Goal: Transaction & Acquisition: Obtain resource

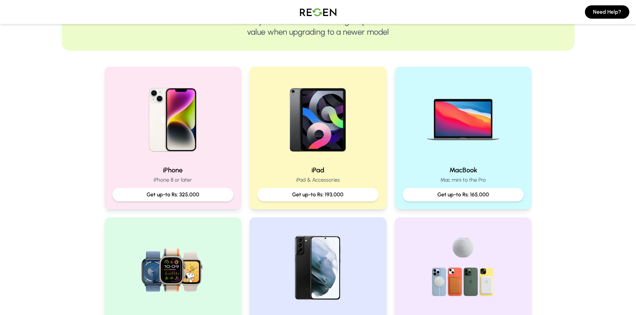
scroll to position [100, 0]
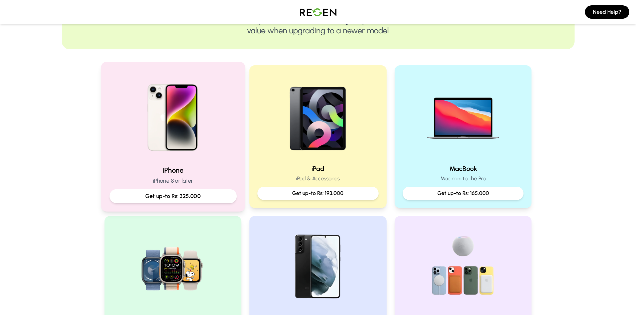
click at [201, 127] on img at bounding box center [173, 115] width 90 height 90
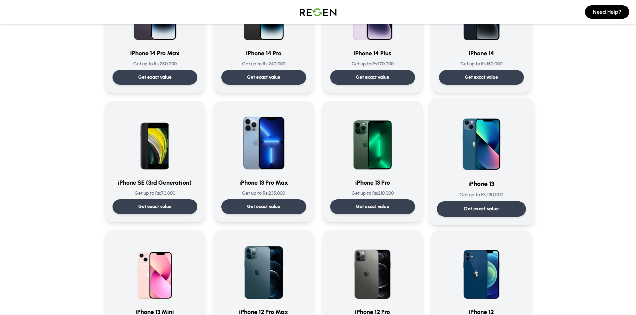
scroll to position [234, 0]
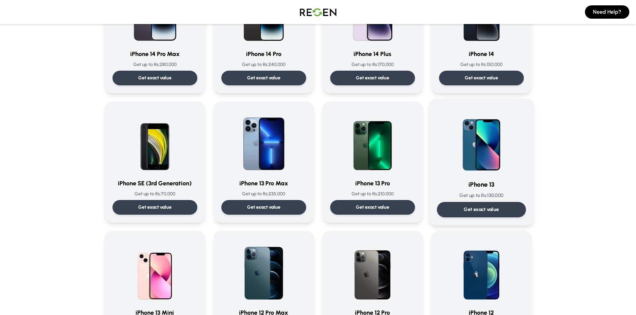
click at [502, 148] on img at bounding box center [480, 140] width 67 height 67
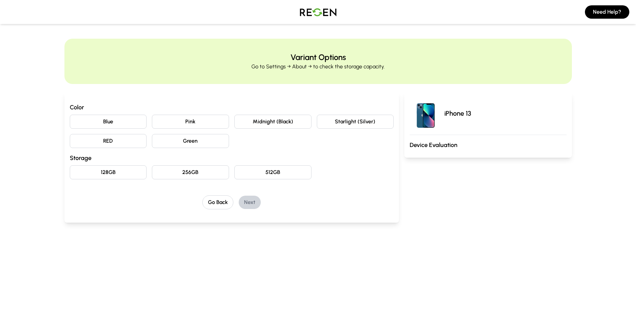
click at [185, 145] on button "Green" at bounding box center [190, 141] width 77 height 14
click at [198, 176] on button "256GB" at bounding box center [190, 172] width 77 height 14
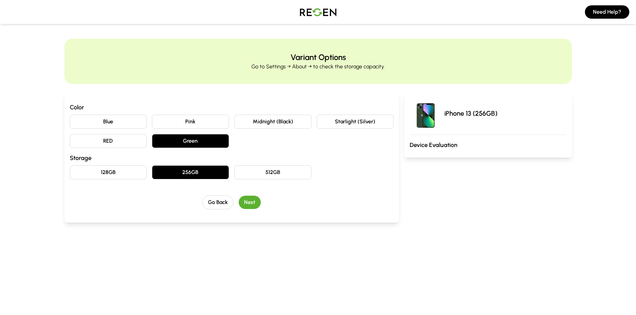
click at [253, 174] on button "512GB" at bounding box center [272, 172] width 77 height 14
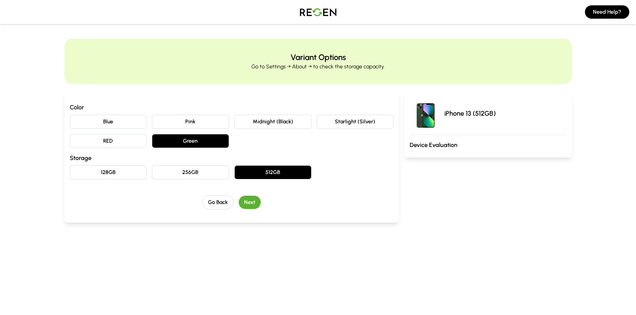
click at [130, 176] on button "128GB" at bounding box center [108, 172] width 77 height 14
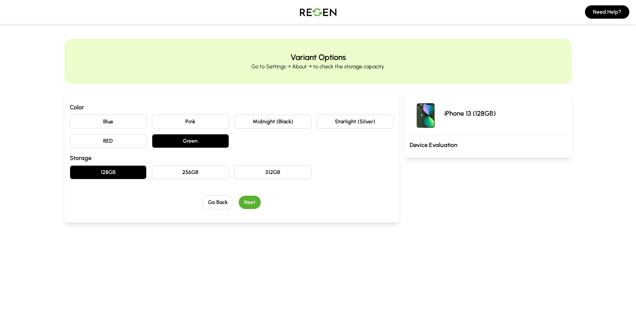
click at [340, 121] on button "Starlight (Silver)" at bounding box center [355, 122] width 77 height 14
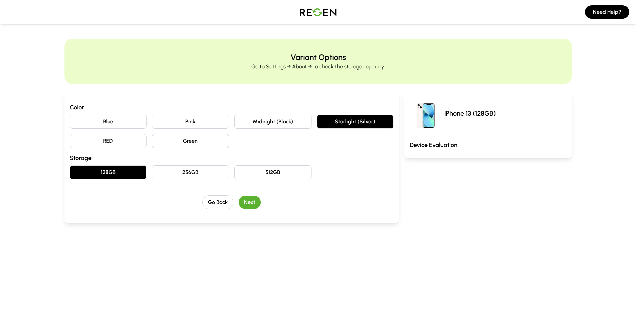
click at [294, 121] on button "Midnight (Black)" at bounding box center [272, 122] width 77 height 14
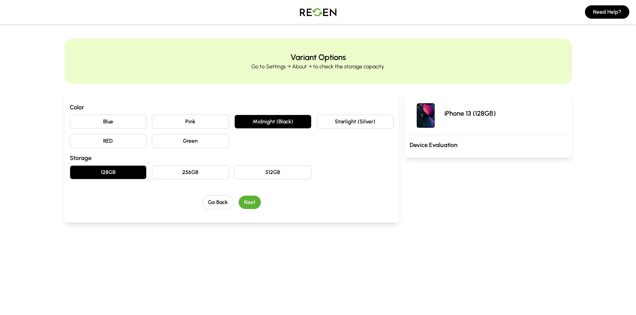
click at [202, 122] on button "Pink" at bounding box center [190, 122] width 77 height 14
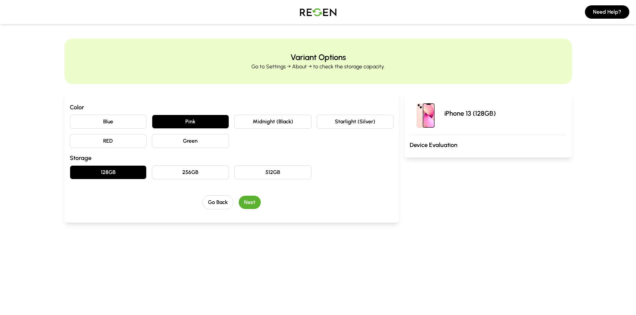
click at [205, 133] on div "Blue Pink Midnight (Black) Starlight (Silver) RED Green" at bounding box center [232, 131] width 324 height 33
click at [201, 140] on button "Green" at bounding box center [190, 141] width 77 height 14
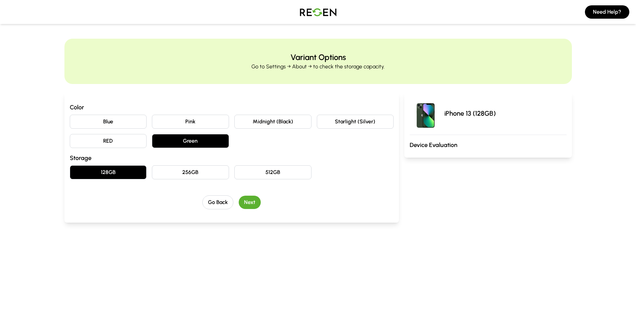
click at [123, 123] on button "Blue" at bounding box center [108, 122] width 77 height 14
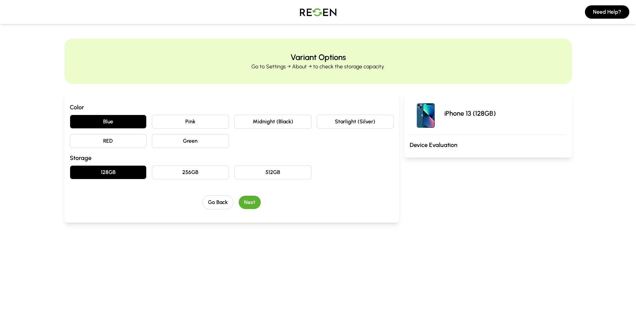
click at [119, 142] on button "RED" at bounding box center [108, 141] width 77 height 14
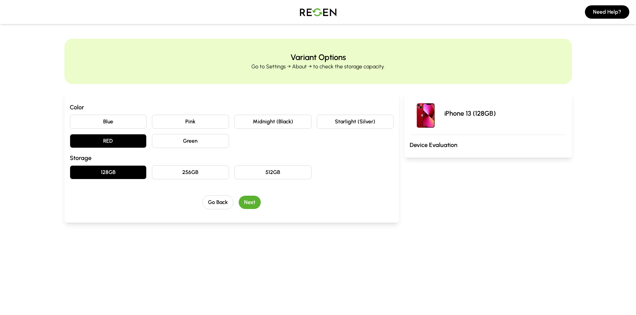
click at [132, 123] on button "Blue" at bounding box center [108, 122] width 77 height 14
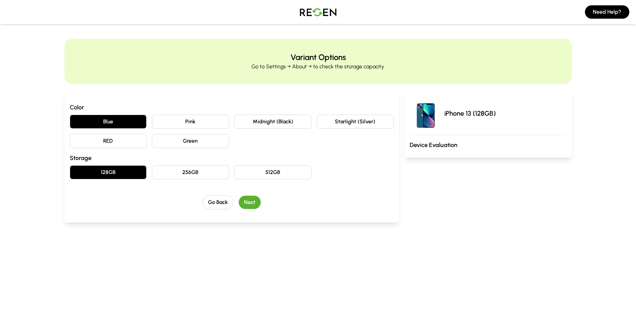
drag, startPoint x: 207, startPoint y: 174, endPoint x: 210, endPoint y: 174, distance: 3.7
click at [207, 174] on button "256GB" at bounding box center [190, 172] width 77 height 14
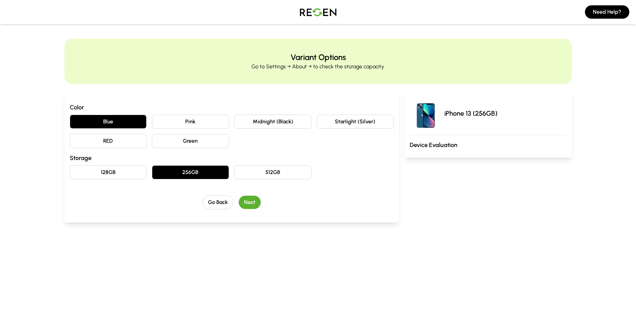
click at [259, 204] on button "Next" at bounding box center [250, 202] width 22 height 13
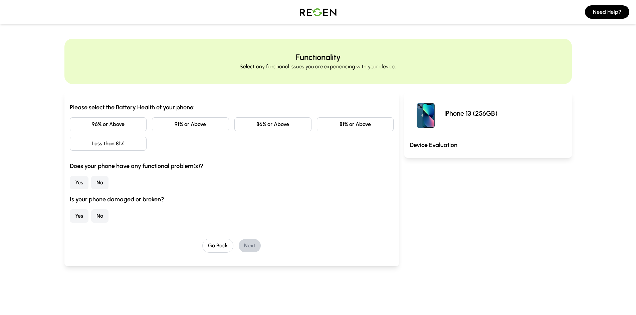
click at [110, 120] on button "96% or Above" at bounding box center [108, 124] width 77 height 14
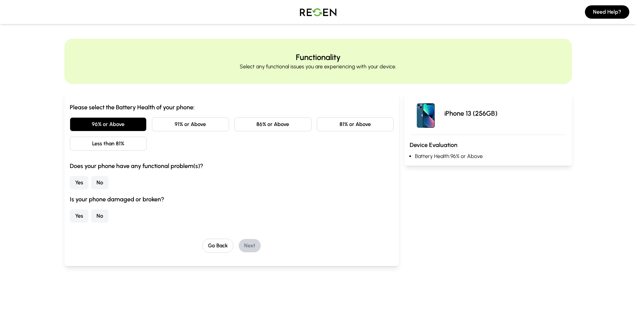
click at [99, 185] on button "No" at bounding box center [99, 182] width 17 height 13
click at [102, 218] on button "No" at bounding box center [99, 216] width 17 height 13
click at [253, 248] on button "Next" at bounding box center [250, 245] width 22 height 13
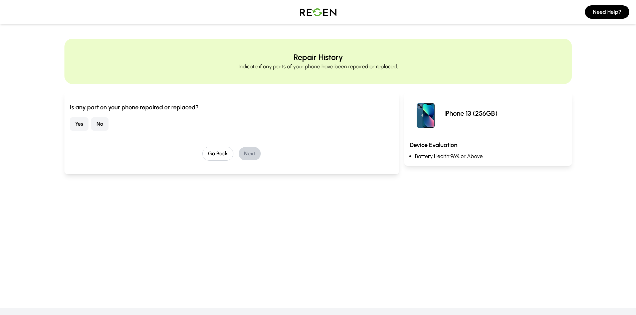
click at [98, 126] on button "No" at bounding box center [99, 123] width 17 height 13
click at [248, 156] on button "Next" at bounding box center [250, 153] width 22 height 13
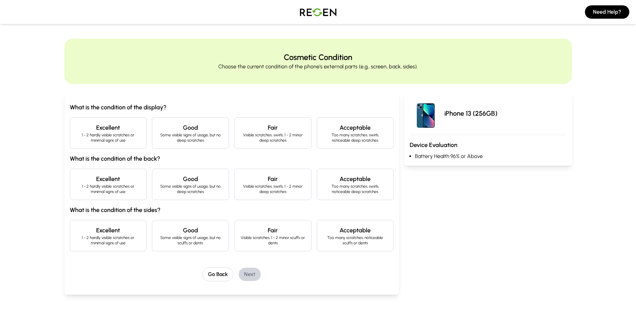
click at [96, 142] on p "1 - 2 hardly visible scratches or minimal signs of use" at bounding box center [108, 137] width 66 height 11
drag, startPoint x: 107, startPoint y: 181, endPoint x: 113, endPoint y: 217, distance: 36.2
click at [108, 183] on h4 "Excellent" at bounding box center [108, 179] width 66 height 9
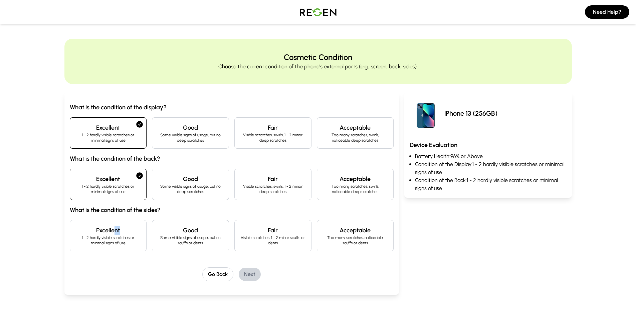
drag, startPoint x: 114, startPoint y: 228, endPoint x: 124, endPoint y: 225, distance: 9.7
click at [122, 228] on h4 "Excellent" at bounding box center [108, 230] width 66 height 9
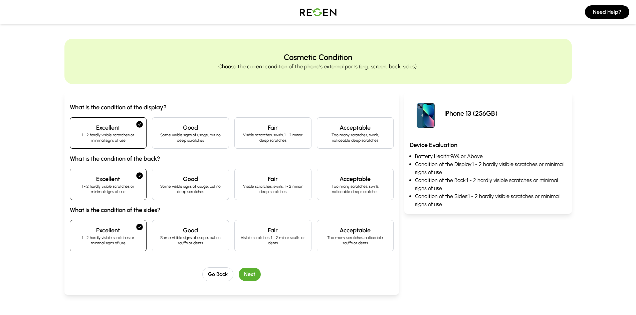
click at [128, 193] on p "1 - 2 hardly visible scratches or minimal signs of use" at bounding box center [108, 189] width 66 height 11
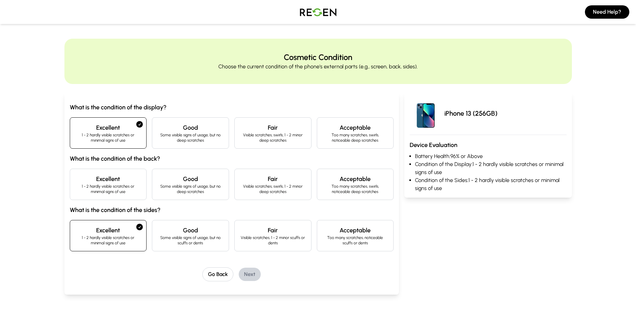
click at [141, 187] on div "Excellent 1 - 2 hardly visible scratches or minimal signs of use" at bounding box center [108, 184] width 77 height 31
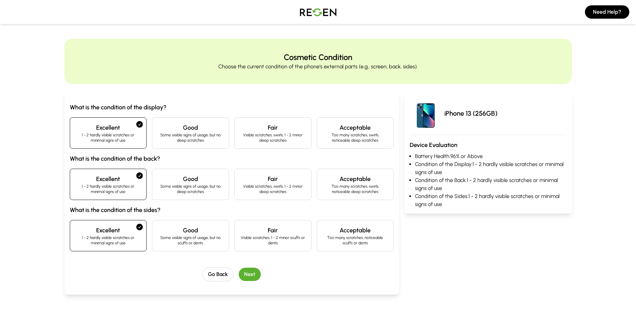
click at [253, 276] on button "Next" at bounding box center [250, 274] width 22 height 13
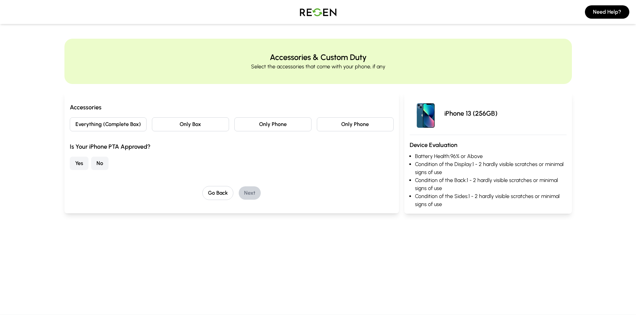
click at [305, 129] on button "Only Phone" at bounding box center [272, 124] width 77 height 14
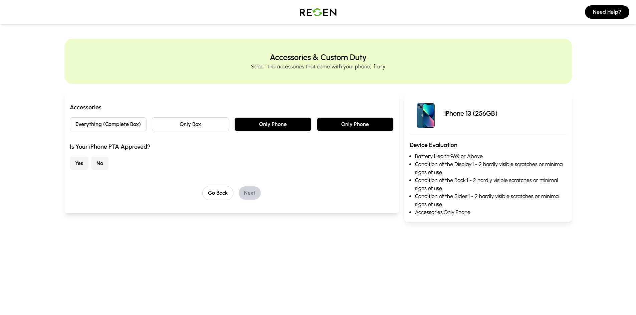
click at [106, 164] on button "No" at bounding box center [99, 163] width 17 height 13
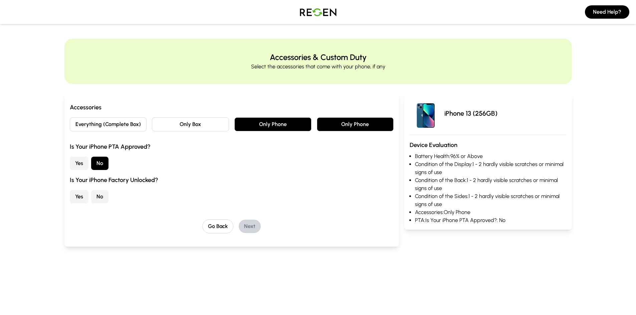
drag, startPoint x: 102, startPoint y: 196, endPoint x: 138, endPoint y: 197, distance: 35.7
click at [104, 197] on button "No" at bounding box center [99, 196] width 17 height 13
click at [256, 228] on button "Next" at bounding box center [250, 226] width 22 height 13
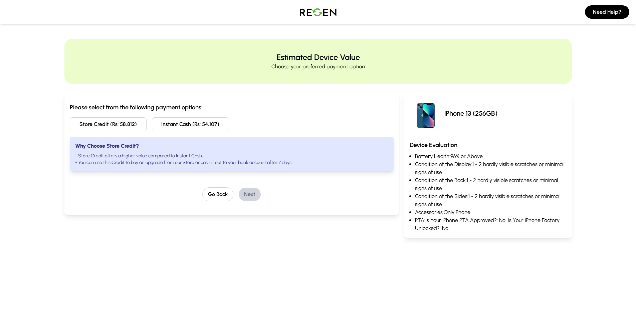
click at [186, 123] on button "Instant Cash (Rs: 54,107)" at bounding box center [190, 124] width 77 height 14
click at [249, 193] on button "Next" at bounding box center [250, 194] width 22 height 13
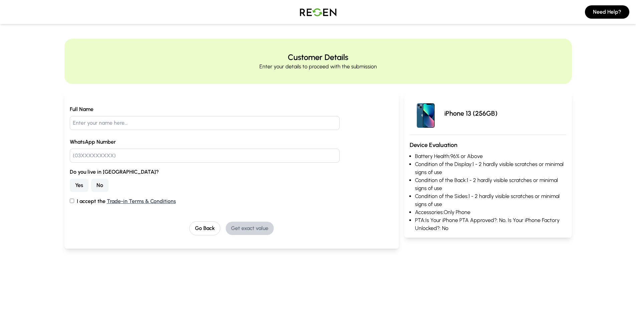
click at [133, 123] on input "text" at bounding box center [205, 123] width 270 height 14
click at [135, 161] on input "text" at bounding box center [205, 156] width 270 height 14
click at [211, 226] on button "Go Back" at bounding box center [204, 229] width 31 height 14
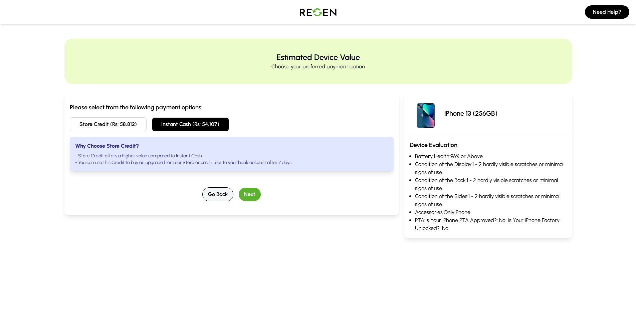
click at [216, 195] on button "Go Back" at bounding box center [217, 195] width 31 height 14
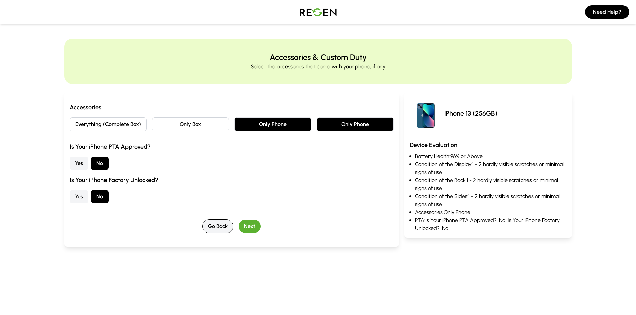
click at [219, 230] on button "Go Back" at bounding box center [217, 227] width 31 height 14
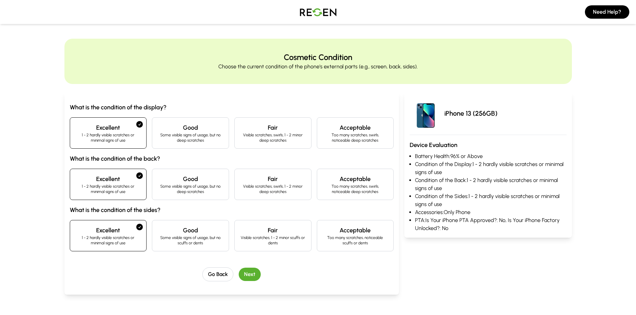
click at [220, 274] on button "Go Back" at bounding box center [217, 275] width 31 height 14
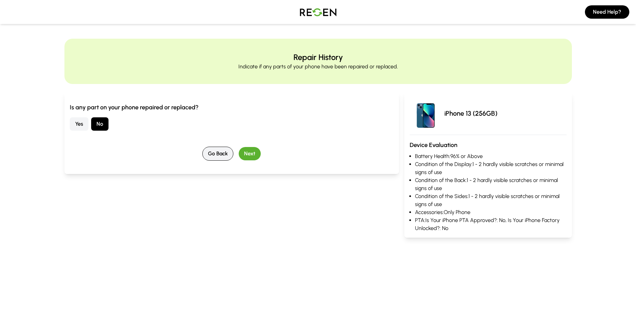
drag, startPoint x: 212, startPoint y: 146, endPoint x: 210, endPoint y: 155, distance: 9.3
click at [212, 147] on div "Is any part on your phone repaired or replaced? Yes No Go Back Next" at bounding box center [232, 132] width 324 height 58
click at [222, 149] on button "Go Back" at bounding box center [217, 154] width 31 height 14
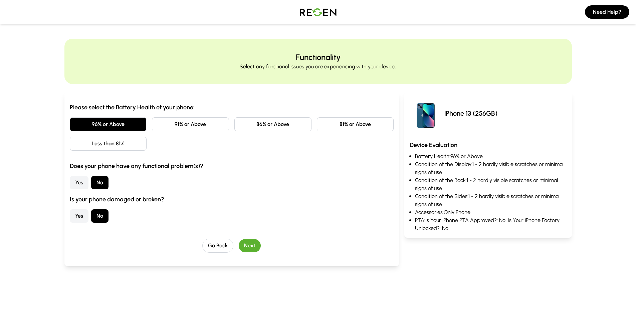
click at [225, 256] on div "Please select the Battery Health of your phone: 96% or Above 91% or Above 86% o…" at bounding box center [231, 179] width 335 height 174
drag, startPoint x: 222, startPoint y: 247, endPoint x: 220, endPoint y: 239, distance: 8.0
click at [222, 246] on button "Go Back" at bounding box center [217, 246] width 31 height 14
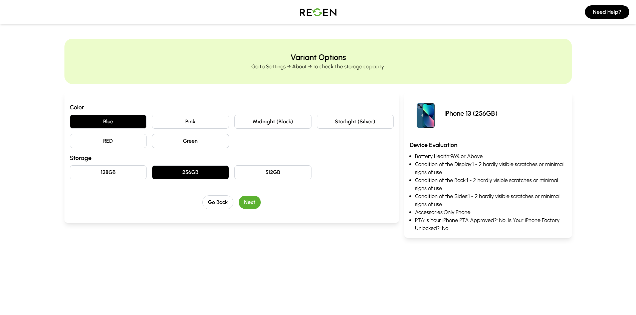
click at [215, 213] on div "Color Blue Pink Midnight (Black) Starlight (Silver) RED Green Storage 128GB 256…" at bounding box center [231, 157] width 335 height 131
click at [215, 199] on button "Go Back" at bounding box center [217, 203] width 31 height 14
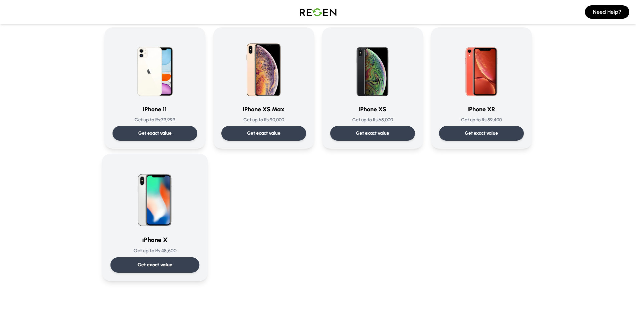
scroll to position [757, 0]
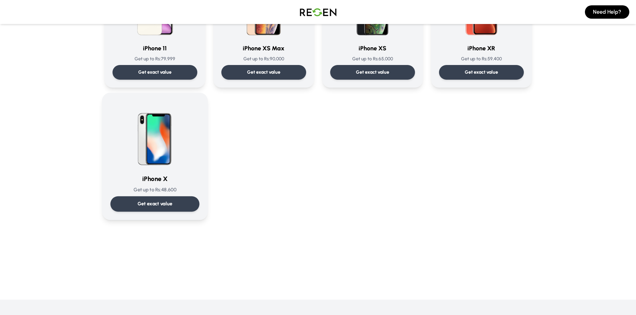
click at [167, 201] on p "Get exact value" at bounding box center [154, 204] width 35 height 7
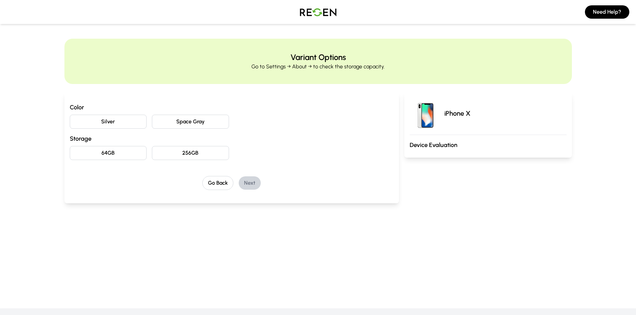
click at [189, 125] on button "Space Gray" at bounding box center [190, 122] width 77 height 14
drag, startPoint x: 122, startPoint y: 153, endPoint x: 168, endPoint y: 155, distance: 46.1
click at [124, 153] on button "64GB" at bounding box center [108, 153] width 77 height 14
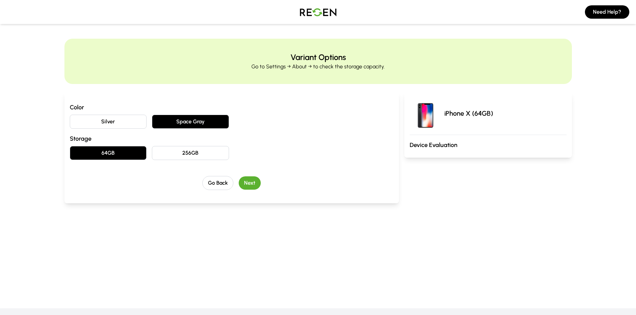
click at [259, 178] on div "Go Back Next" at bounding box center [232, 183] width 324 height 14
drag, startPoint x: 179, startPoint y: 151, endPoint x: 188, endPoint y: 158, distance: 11.9
click at [179, 151] on button "256GB" at bounding box center [190, 153] width 77 height 14
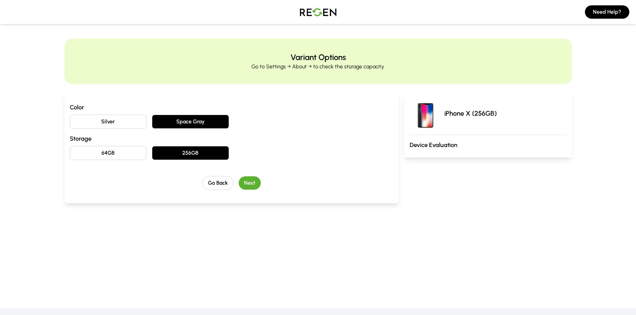
click at [245, 181] on button "Next" at bounding box center [250, 183] width 22 height 13
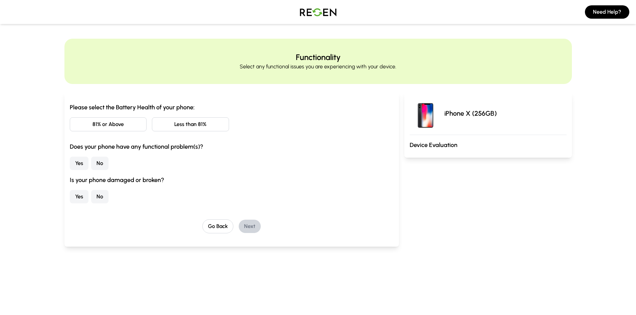
click at [118, 128] on button "81% or Above" at bounding box center [108, 124] width 77 height 14
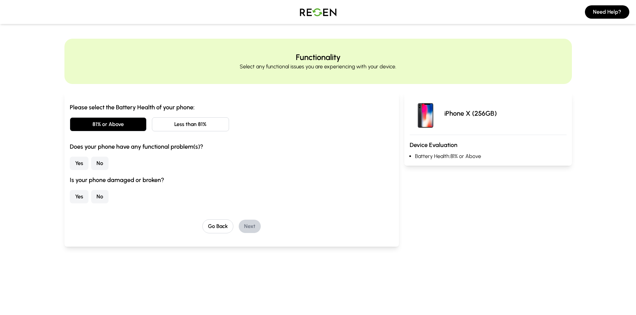
click at [86, 165] on button "Yes" at bounding box center [79, 163] width 19 height 13
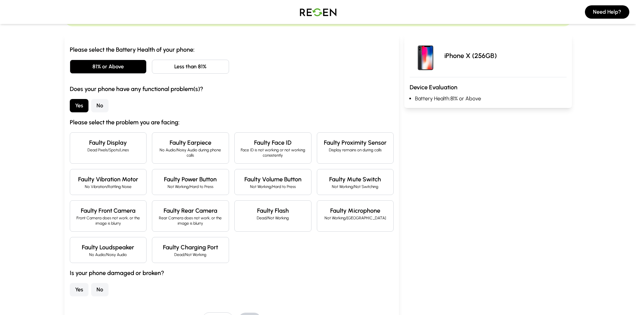
scroll to position [100, 0]
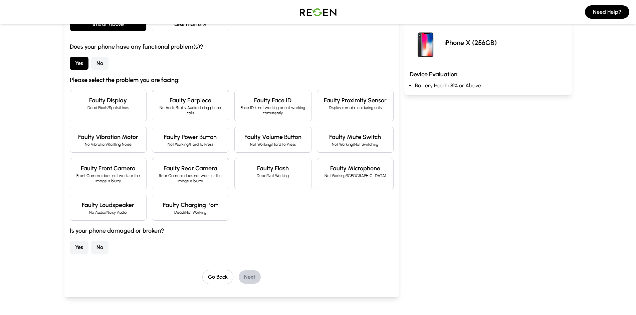
click at [198, 104] on h4 "Faulty Earpiece" at bounding box center [190, 100] width 66 height 9
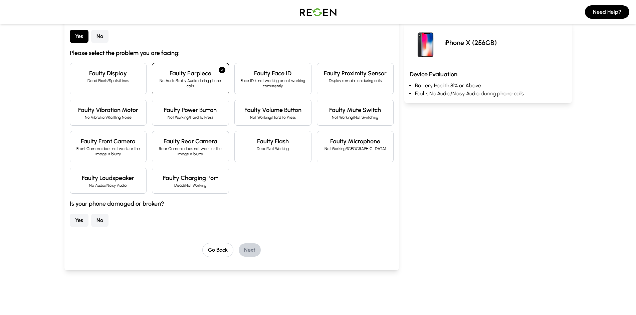
scroll to position [167, 0]
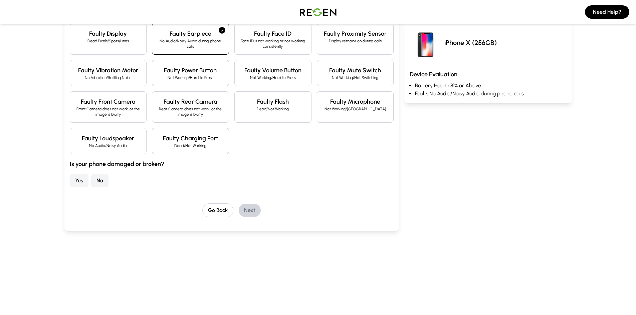
click at [101, 179] on button "No" at bounding box center [99, 180] width 17 height 13
click at [77, 181] on button "Yes" at bounding box center [79, 180] width 19 height 13
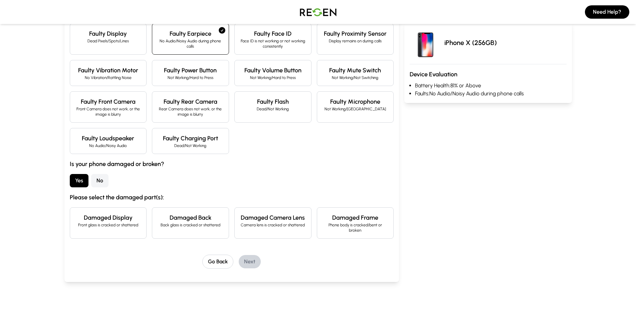
click at [104, 224] on p "Front glass is cracked or shattered" at bounding box center [108, 225] width 66 height 5
click at [254, 263] on button "Next" at bounding box center [250, 261] width 22 height 13
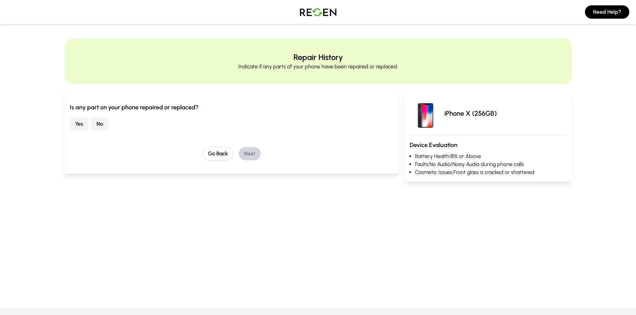
click at [98, 124] on button "No" at bounding box center [99, 123] width 17 height 13
click at [75, 127] on button "Yes" at bounding box center [79, 123] width 19 height 13
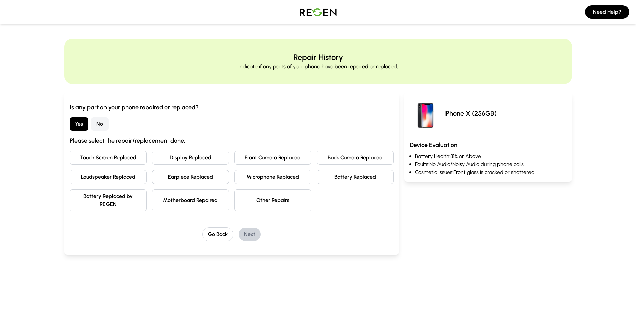
click at [122, 158] on button "Touch Screen Replaced" at bounding box center [108, 158] width 77 height 14
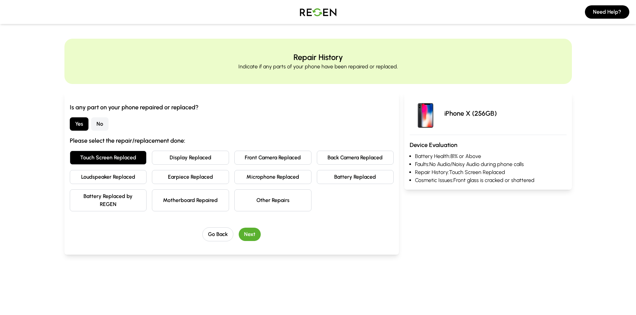
click at [215, 195] on button "Motherboard Repaired" at bounding box center [190, 201] width 77 height 22
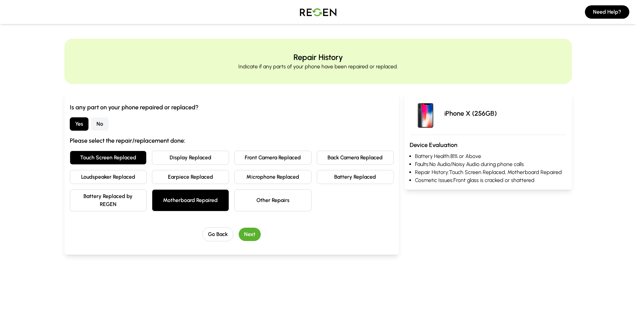
click at [124, 150] on div "Is any part on your phone repaired or replaced? Yes No Please select the repair…" at bounding box center [232, 157] width 324 height 109
click at [126, 159] on button "Touch Screen Replaced" at bounding box center [108, 158] width 77 height 14
click at [243, 228] on div "Is any part on your phone repaired or replaced? Yes No Please select the repair…" at bounding box center [232, 172] width 324 height 139
click at [245, 237] on button "Next" at bounding box center [250, 234] width 22 height 13
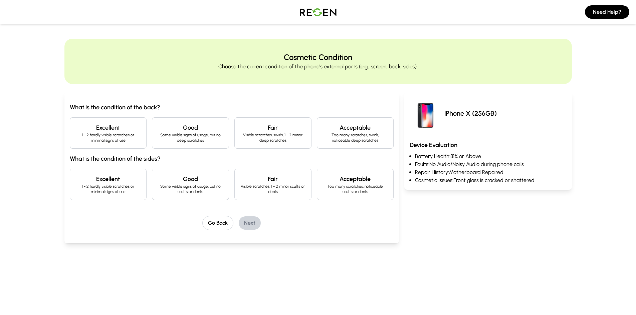
click at [266, 137] on p "Visible scratches, swirls, 1 - 2 minor deep scratches" at bounding box center [273, 137] width 66 height 11
click at [263, 184] on p "Visible scratches, 1 - 2 minor scuffs or dents" at bounding box center [273, 189] width 66 height 11
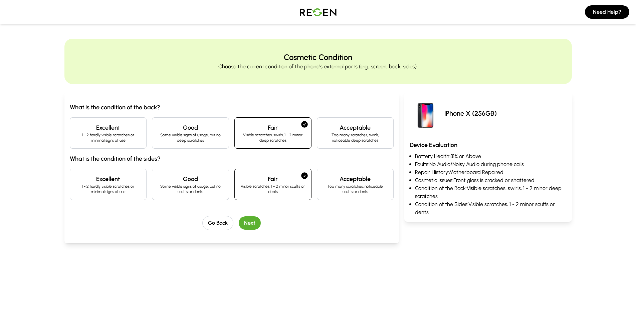
click at [253, 227] on button "Next" at bounding box center [250, 223] width 22 height 13
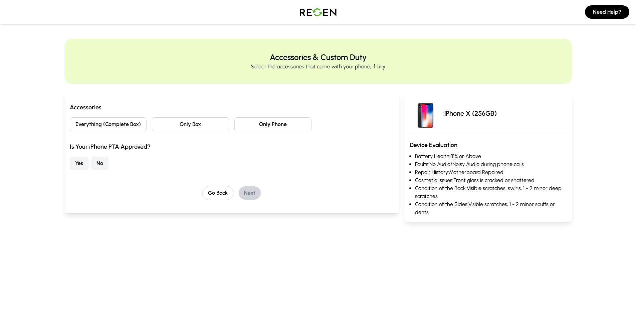
click at [295, 122] on button "Only Phone" at bounding box center [272, 124] width 77 height 14
click at [99, 163] on button "No" at bounding box center [99, 163] width 17 height 13
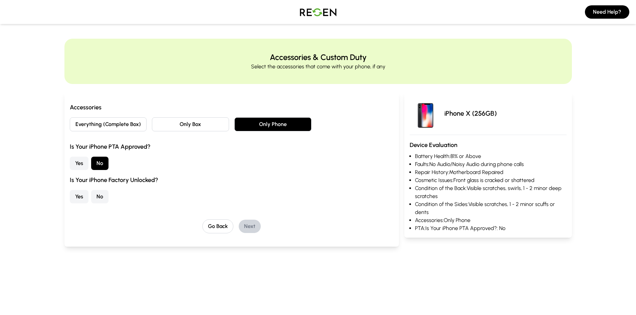
click at [104, 199] on button "No" at bounding box center [99, 196] width 17 height 13
click at [254, 230] on button "Next" at bounding box center [250, 226] width 22 height 13
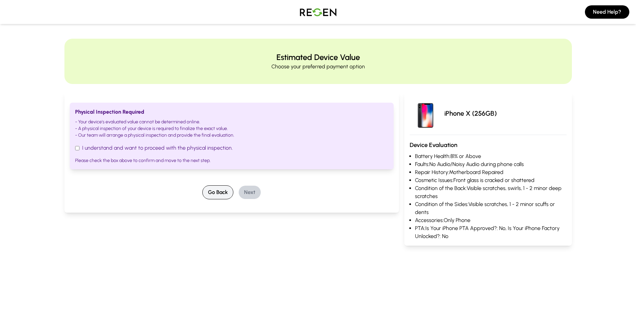
click at [213, 193] on button "Go Back" at bounding box center [217, 193] width 31 height 14
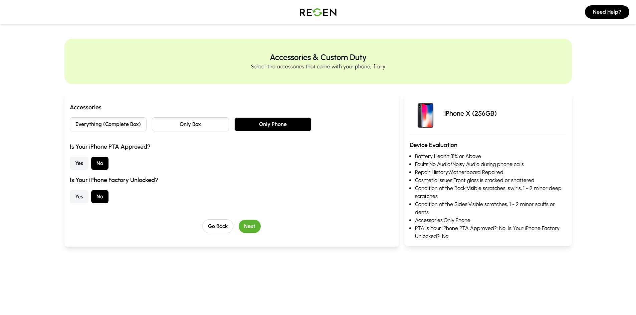
drag, startPoint x: 222, startPoint y: 234, endPoint x: 218, endPoint y: 234, distance: 4.4
click at [221, 234] on div "Accessories Everything (Complete Box) Only Box Only Phone Is Your iPhone PTA Ap…" at bounding box center [231, 169] width 335 height 155
click at [218, 231] on button "Go Back" at bounding box center [217, 227] width 31 height 14
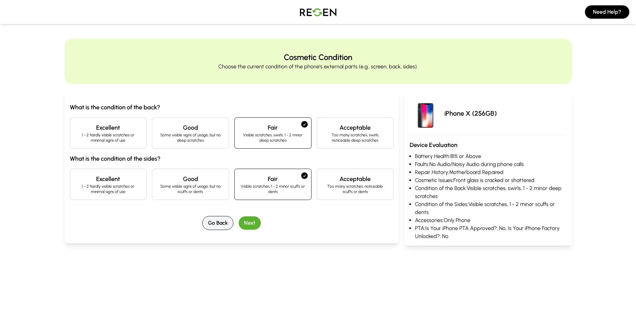
click at [217, 227] on button "Go Back" at bounding box center [217, 223] width 31 height 14
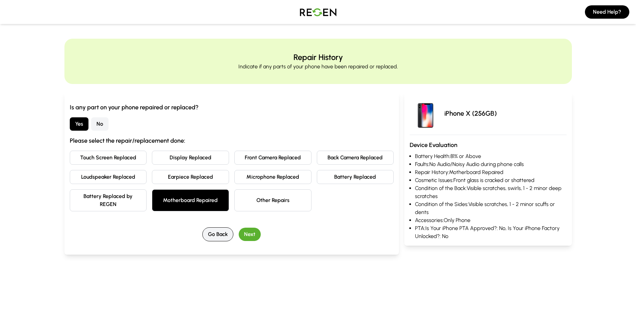
click at [219, 236] on button "Go Back" at bounding box center [217, 235] width 31 height 14
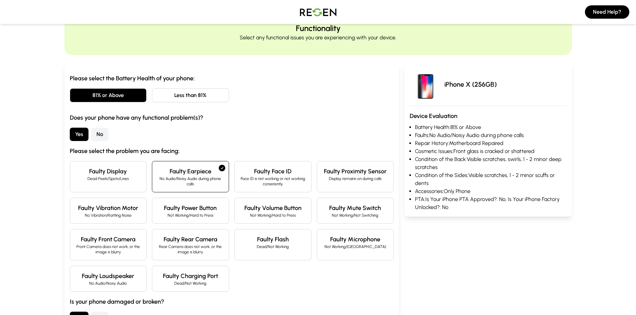
scroll to position [67, 0]
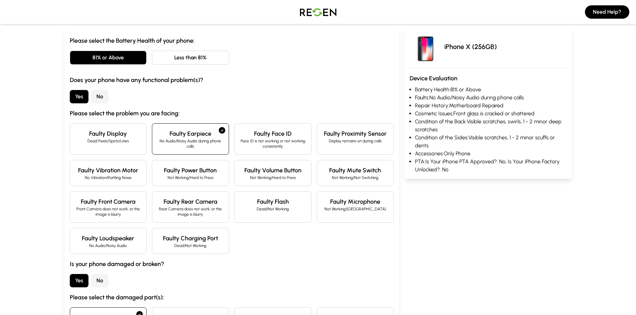
click at [192, 138] on p "No Audio/Noisy Audio during phone calls" at bounding box center [190, 143] width 66 height 11
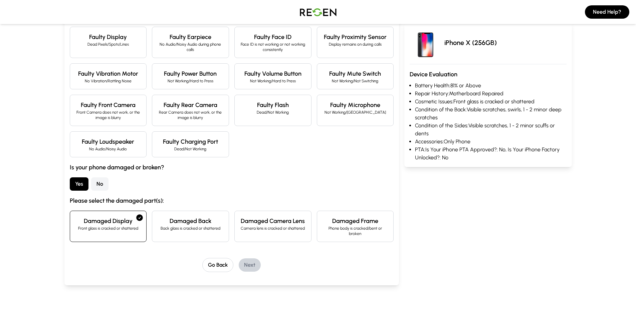
scroll to position [167, 0]
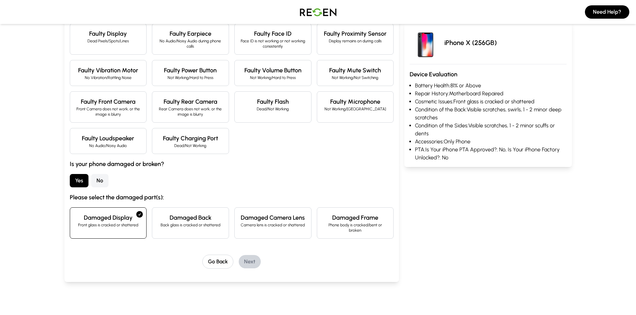
click at [101, 181] on button "No" at bounding box center [99, 180] width 17 height 13
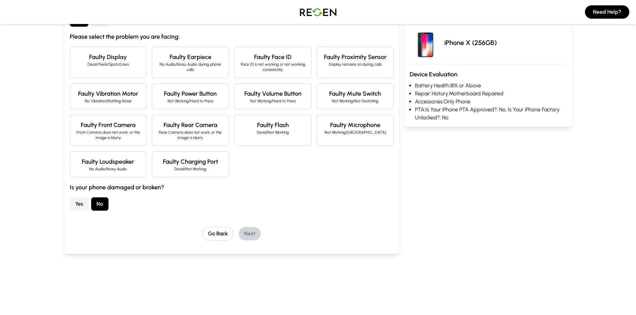
scroll to position [33, 0]
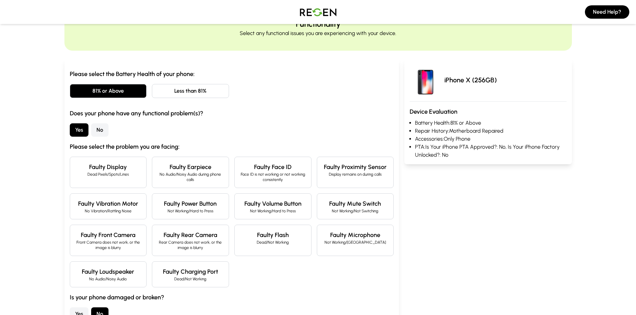
click at [103, 130] on button "No" at bounding box center [99, 129] width 17 height 13
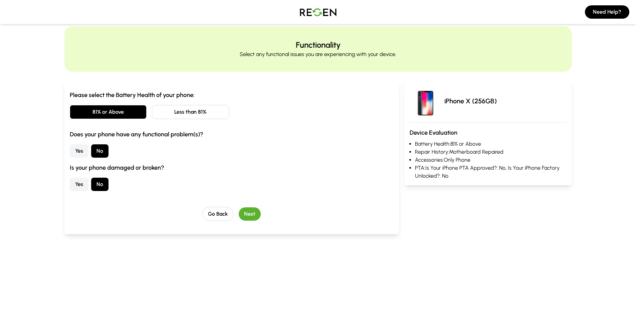
scroll to position [0, 0]
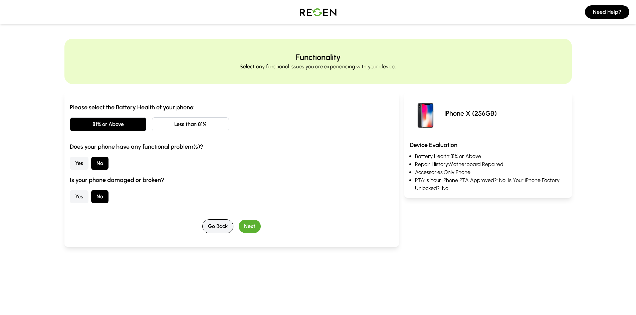
drag, startPoint x: 252, startPoint y: 229, endPoint x: 225, endPoint y: 229, distance: 26.7
click at [251, 229] on button "Next" at bounding box center [250, 226] width 22 height 13
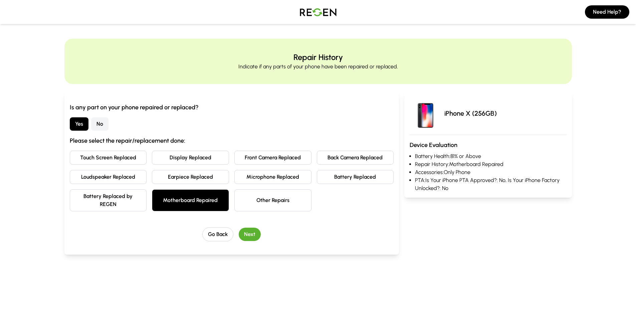
click at [186, 198] on button "Motherboard Repaired" at bounding box center [190, 201] width 77 height 22
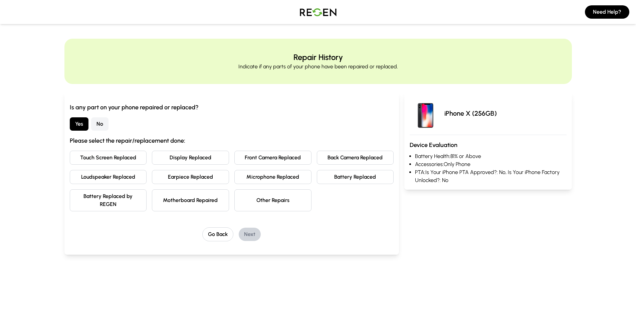
click at [100, 122] on button "No" at bounding box center [99, 123] width 17 height 13
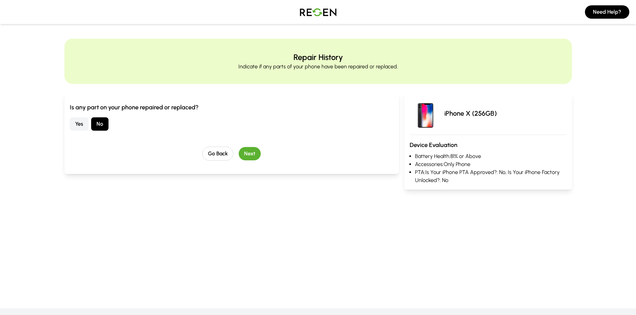
click at [252, 157] on button "Next" at bounding box center [250, 153] width 22 height 13
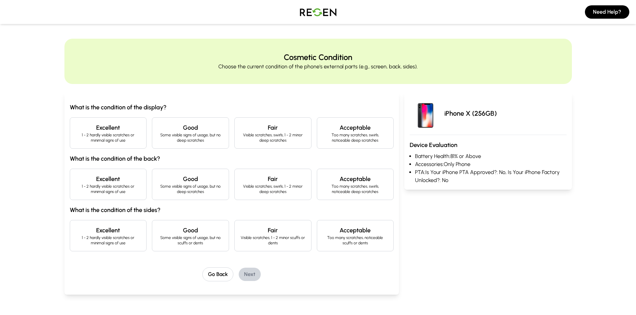
click at [127, 139] on p "1 - 2 hardly visible scratches or minimal signs of use" at bounding box center [108, 137] width 66 height 11
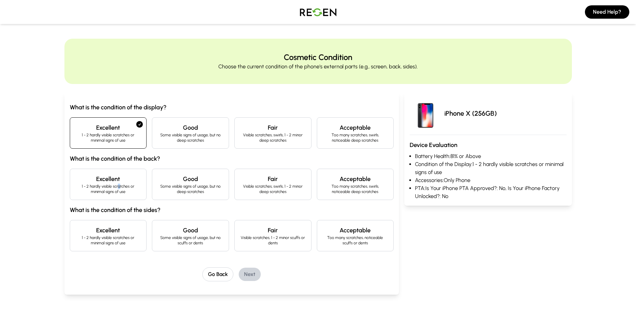
click at [120, 185] on p "1 - 2 hardly visible scratches or minimal signs of use" at bounding box center [108, 189] width 66 height 11
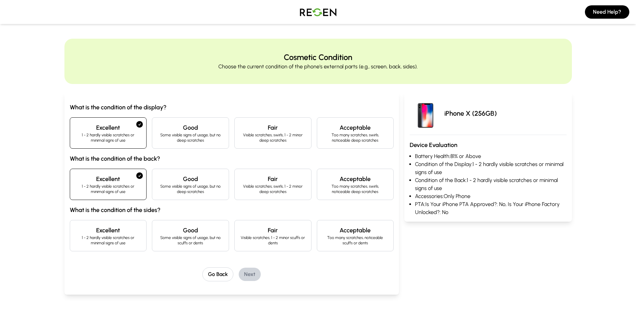
click at [123, 231] on h4 "Excellent" at bounding box center [108, 230] width 66 height 9
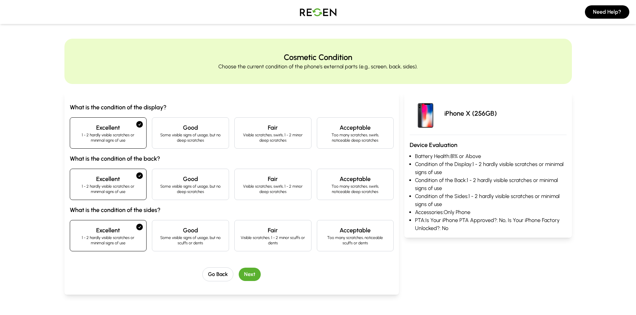
drag, startPoint x: 252, startPoint y: 275, endPoint x: 232, endPoint y: 278, distance: 20.3
click at [252, 274] on button "Next" at bounding box center [250, 274] width 22 height 13
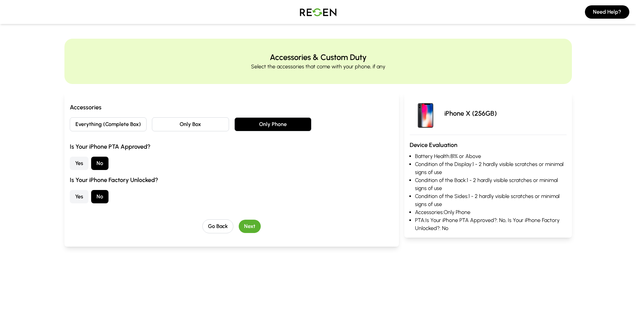
click at [75, 162] on button "Yes" at bounding box center [79, 163] width 19 height 13
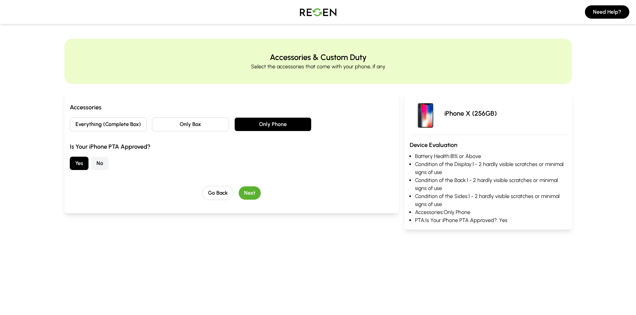
click at [256, 196] on button "Next" at bounding box center [250, 193] width 22 height 13
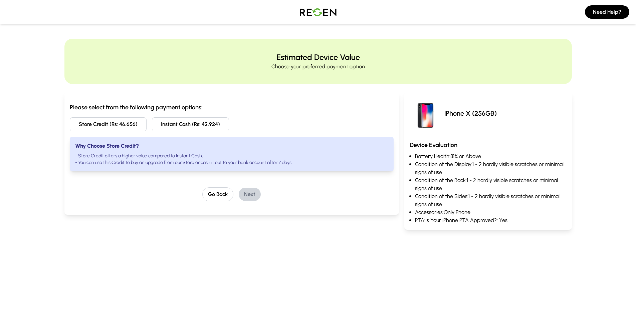
click at [187, 119] on button "Instant Cash (Rs: 42,924)" at bounding box center [190, 124] width 77 height 14
click at [249, 195] on button "Next" at bounding box center [250, 194] width 22 height 13
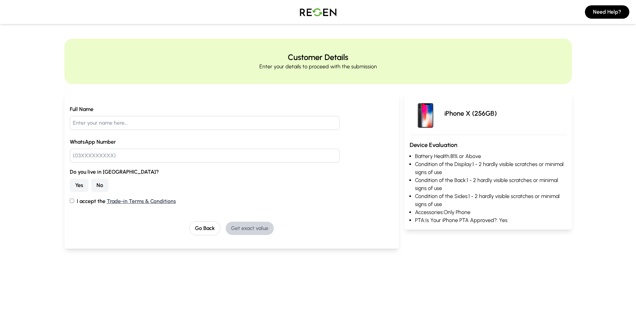
click at [101, 186] on button "No" at bounding box center [99, 185] width 17 height 13
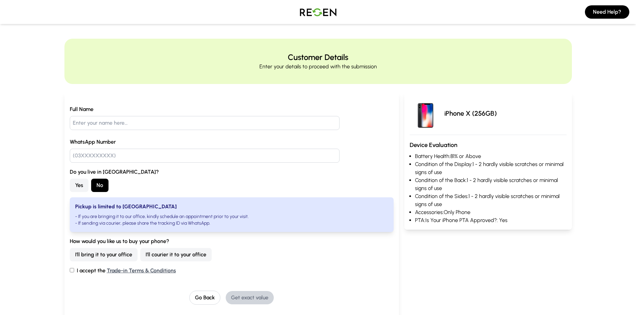
scroll to position [33, 0]
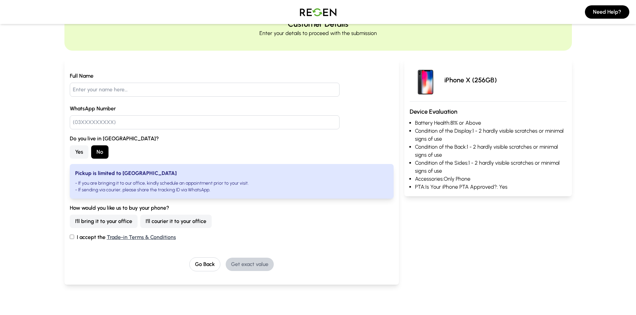
click at [194, 221] on button "I'll courier it to your office" at bounding box center [175, 221] width 71 height 13
click at [86, 238] on label "I accept the Trade-in Terms & Conditions" at bounding box center [232, 238] width 324 height 8
click at [74, 238] on input "I accept the Trade-in Terms & Conditions" at bounding box center [72, 237] width 4 height 4
checkbox input "true"
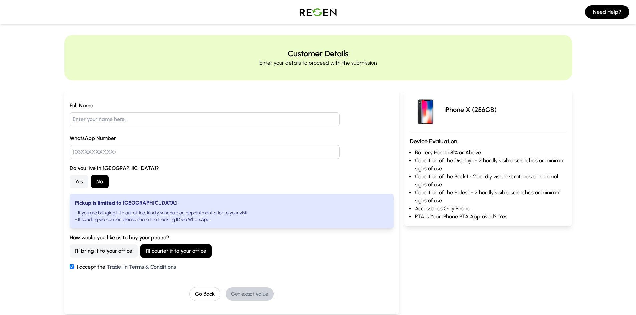
scroll to position [0, 0]
